Goal: Task Accomplishment & Management: Manage account settings

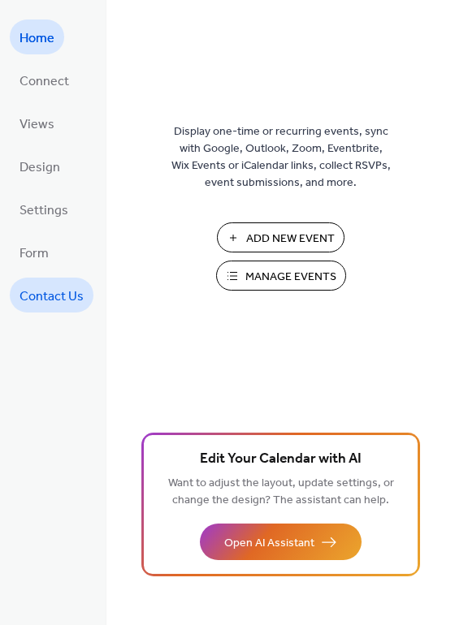
click at [74, 292] on span "Contact Us" at bounding box center [51, 296] width 64 height 25
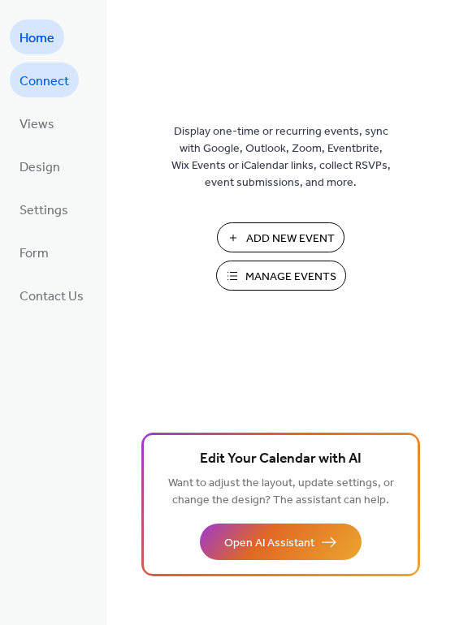
click at [40, 84] on span "Connect" at bounding box center [44, 81] width 50 height 25
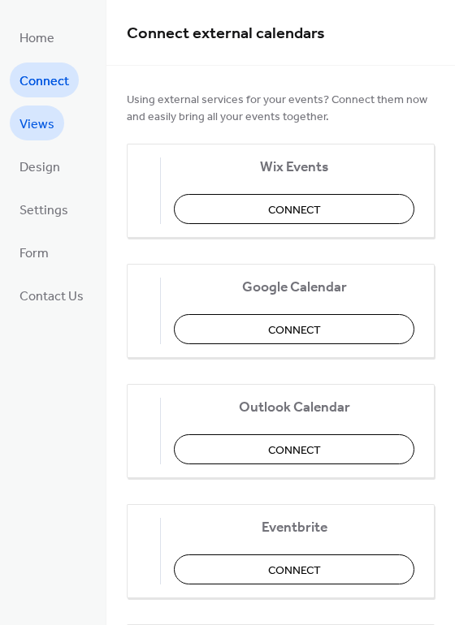
click at [45, 123] on span "Views" at bounding box center [36, 124] width 35 height 25
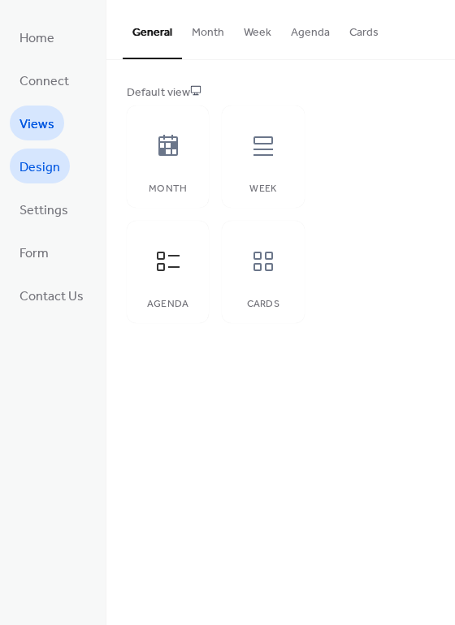
click at [40, 158] on span "Design" at bounding box center [39, 167] width 41 height 25
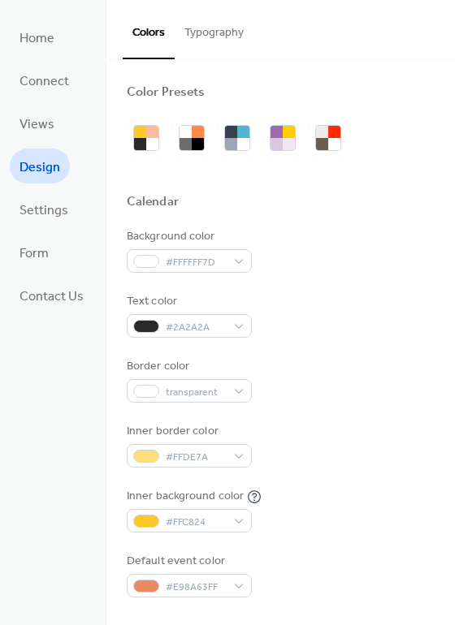
click at [47, 210] on span "Settings" at bounding box center [43, 210] width 49 height 25
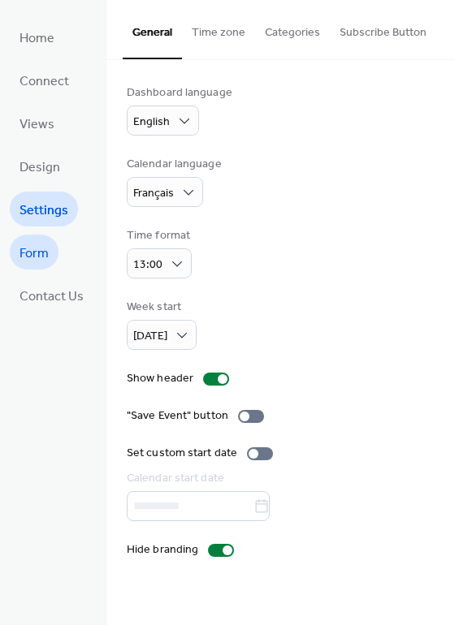
click at [38, 253] on span "Form" at bounding box center [33, 253] width 29 height 25
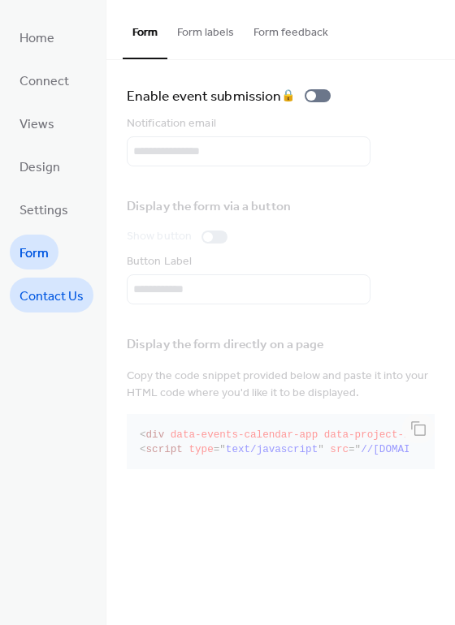
click at [56, 292] on span "Contact Us" at bounding box center [51, 296] width 64 height 25
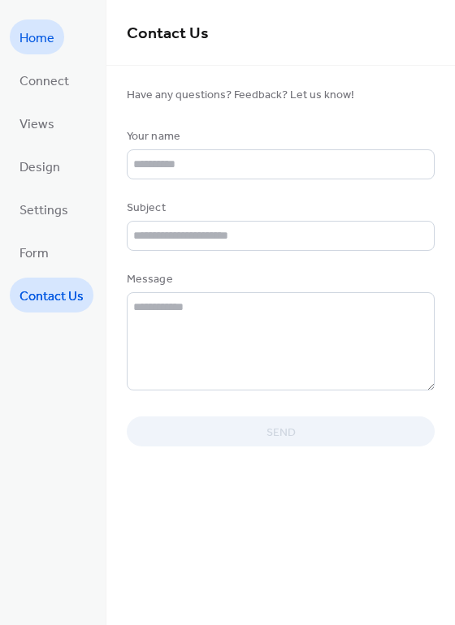
click at [25, 32] on span "Home" at bounding box center [36, 38] width 35 height 25
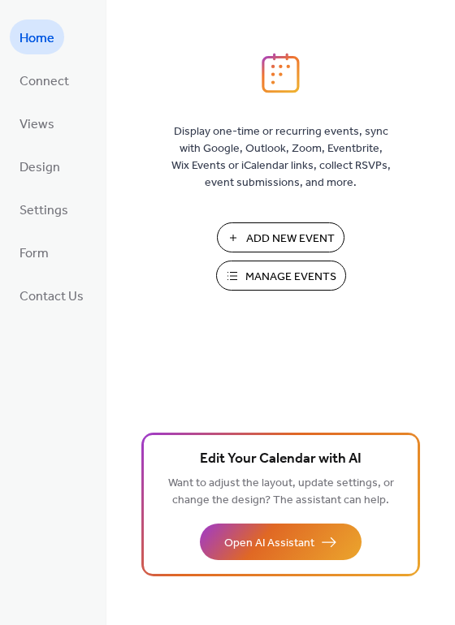
click at [302, 279] on span "Manage Events" at bounding box center [290, 277] width 91 height 17
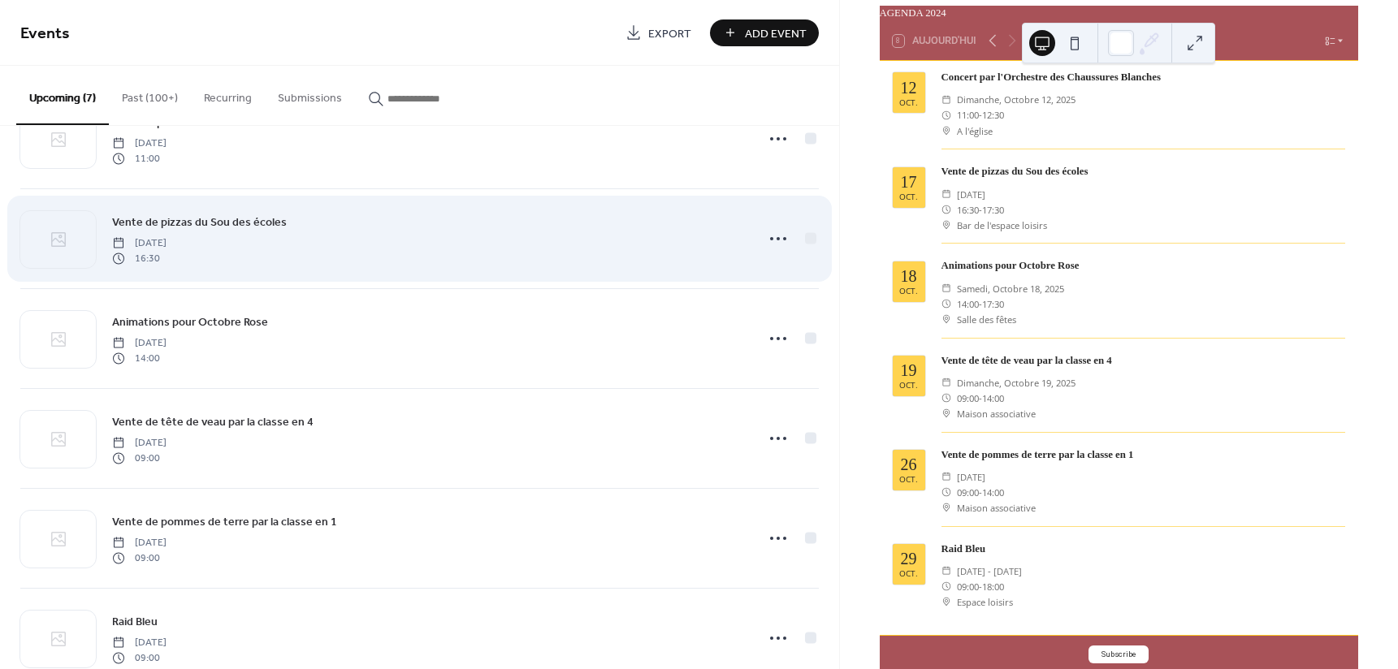
scroll to position [204, 0]
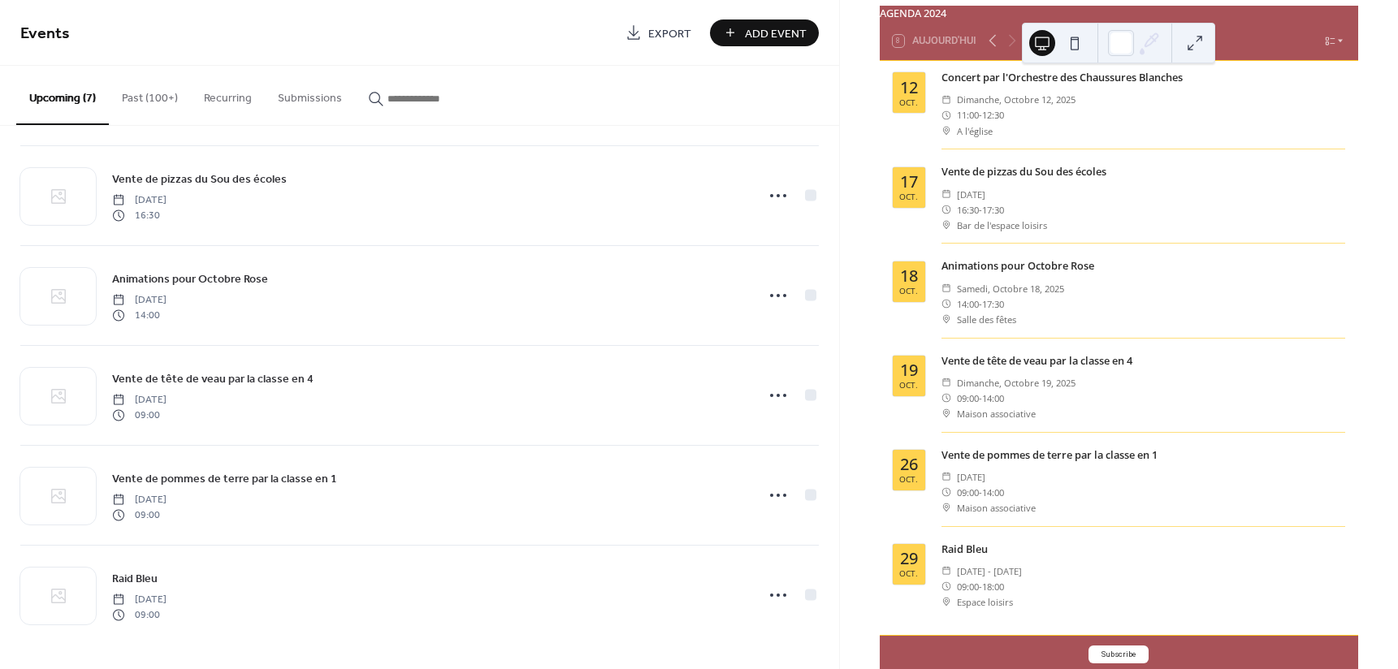
click at [146, 106] on button "Past (100+)" at bounding box center [150, 95] width 82 height 58
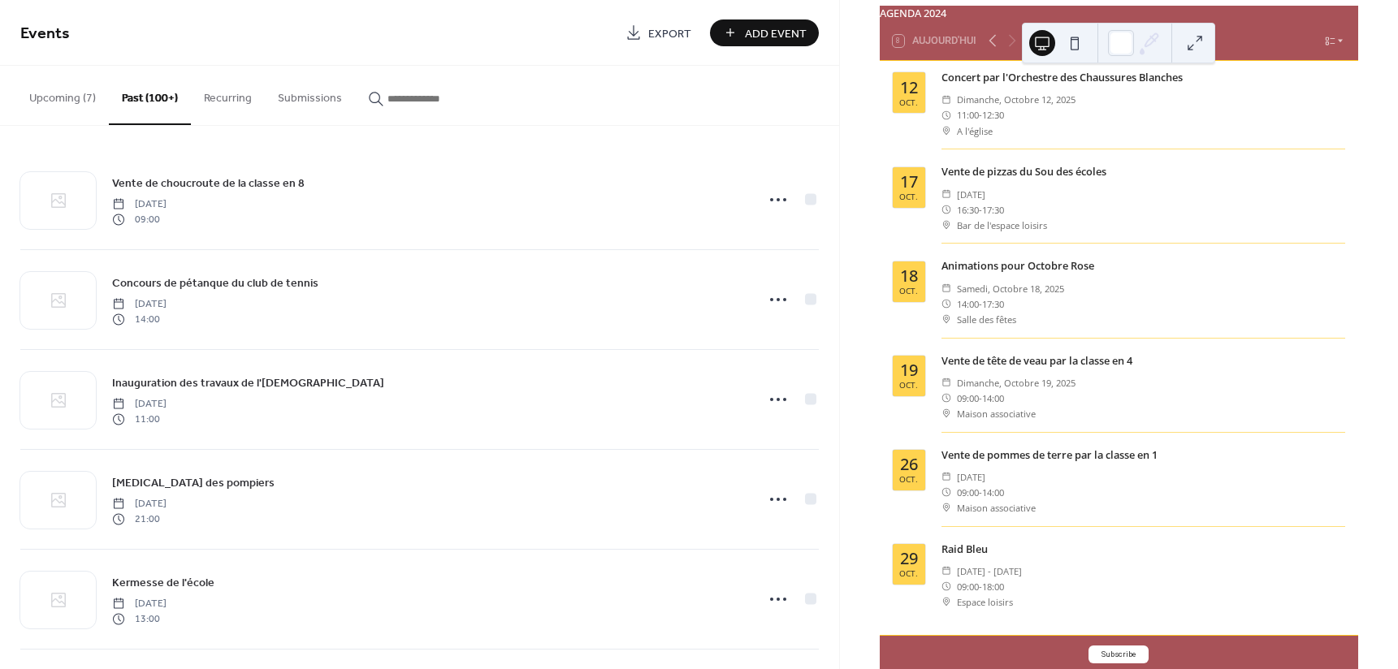
click at [221, 97] on button "Recurring" at bounding box center [228, 95] width 74 height 58
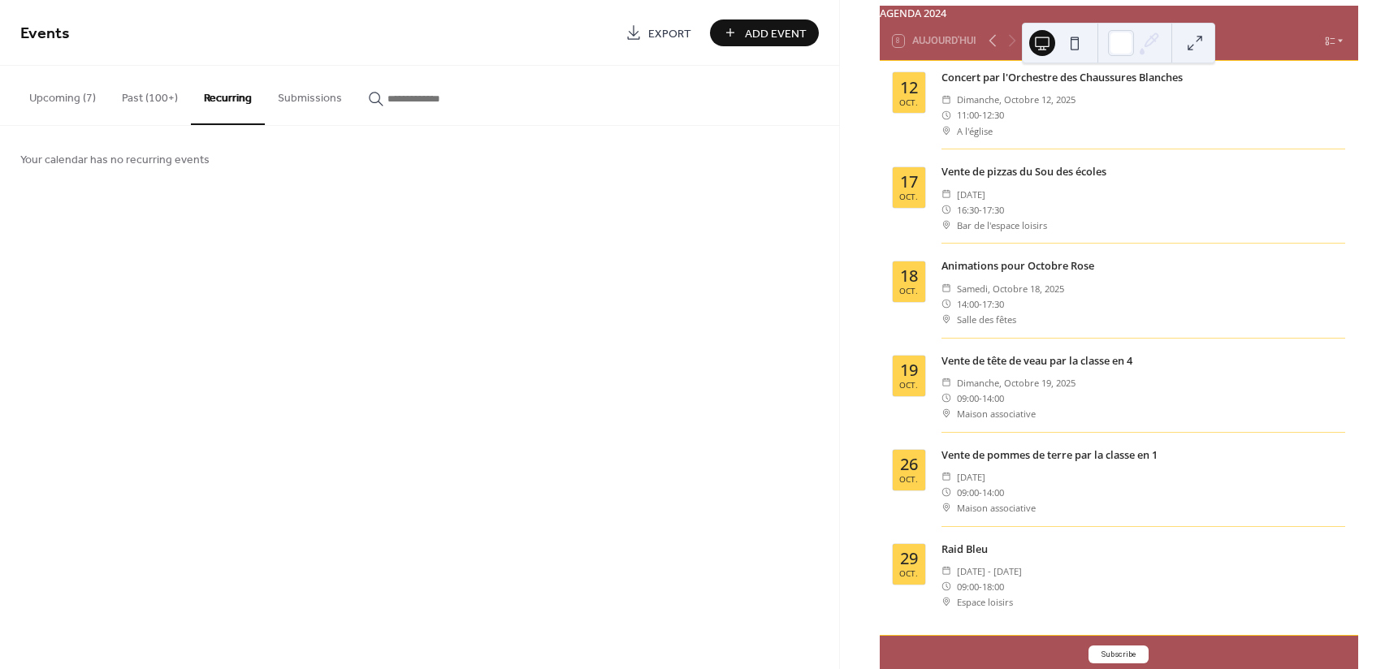
click at [292, 100] on button "Submissions" at bounding box center [310, 95] width 90 height 58
click at [65, 95] on button "Upcoming (7)" at bounding box center [62, 95] width 93 height 58
